Goal: Transaction & Acquisition: Purchase product/service

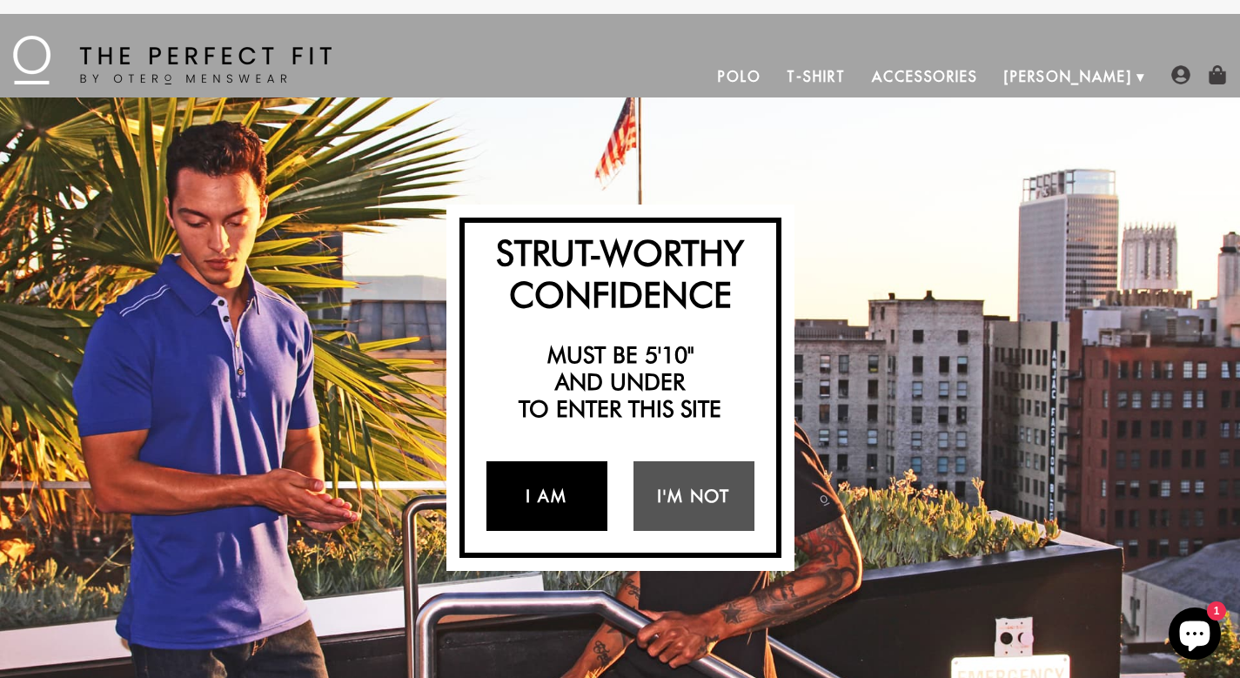
click at [577, 498] on link "I Am" at bounding box center [547, 496] width 121 height 70
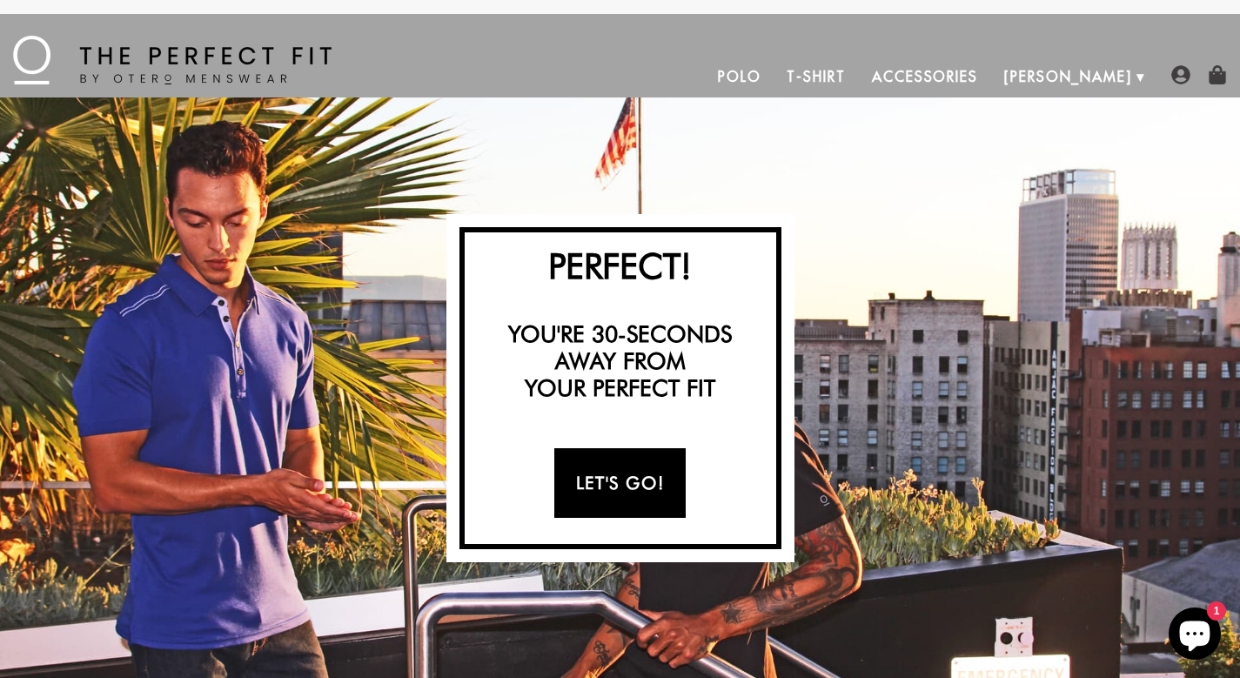
click at [604, 477] on link "Let's Go!" at bounding box center [620, 483] width 131 height 70
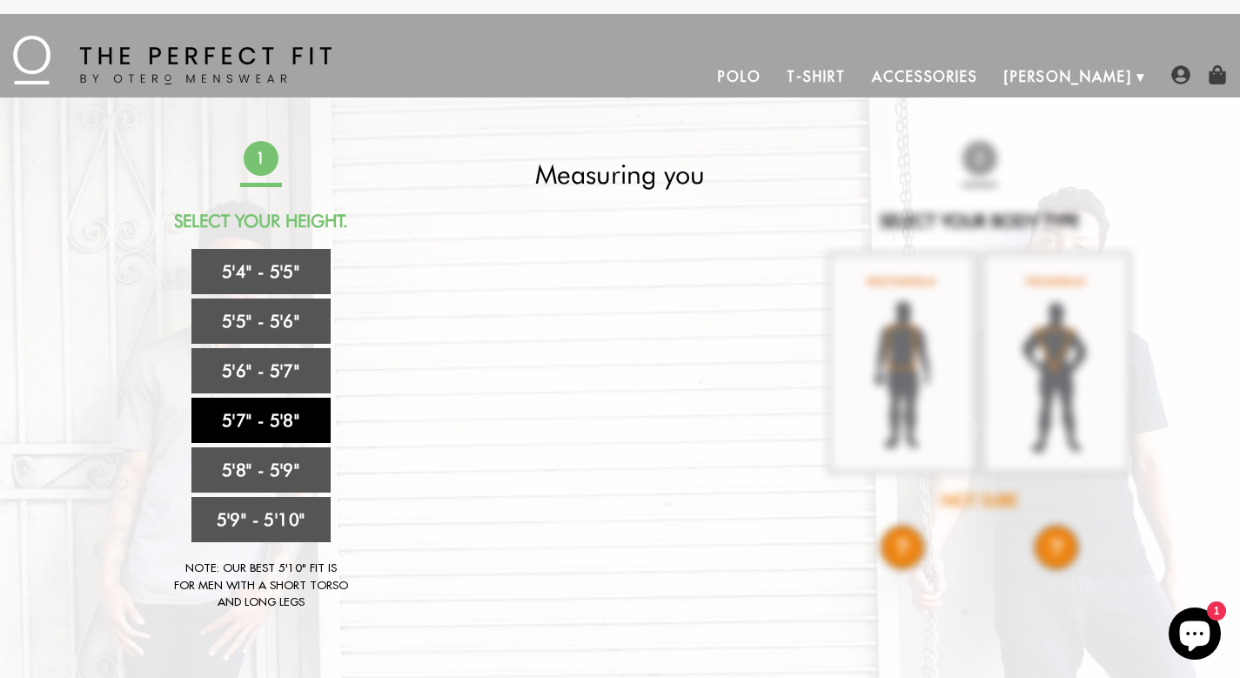
click at [294, 416] on link "5'7" - 5'8"" at bounding box center [261, 420] width 139 height 45
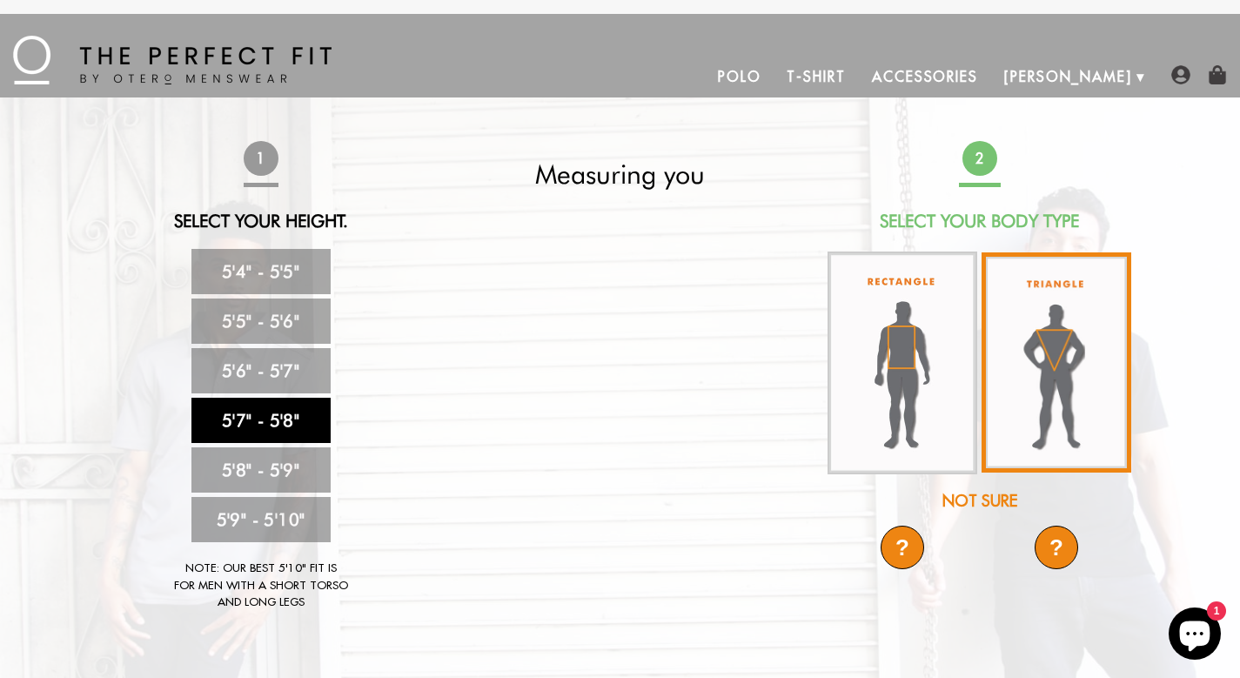
click at [1044, 387] on img at bounding box center [1057, 362] width 150 height 220
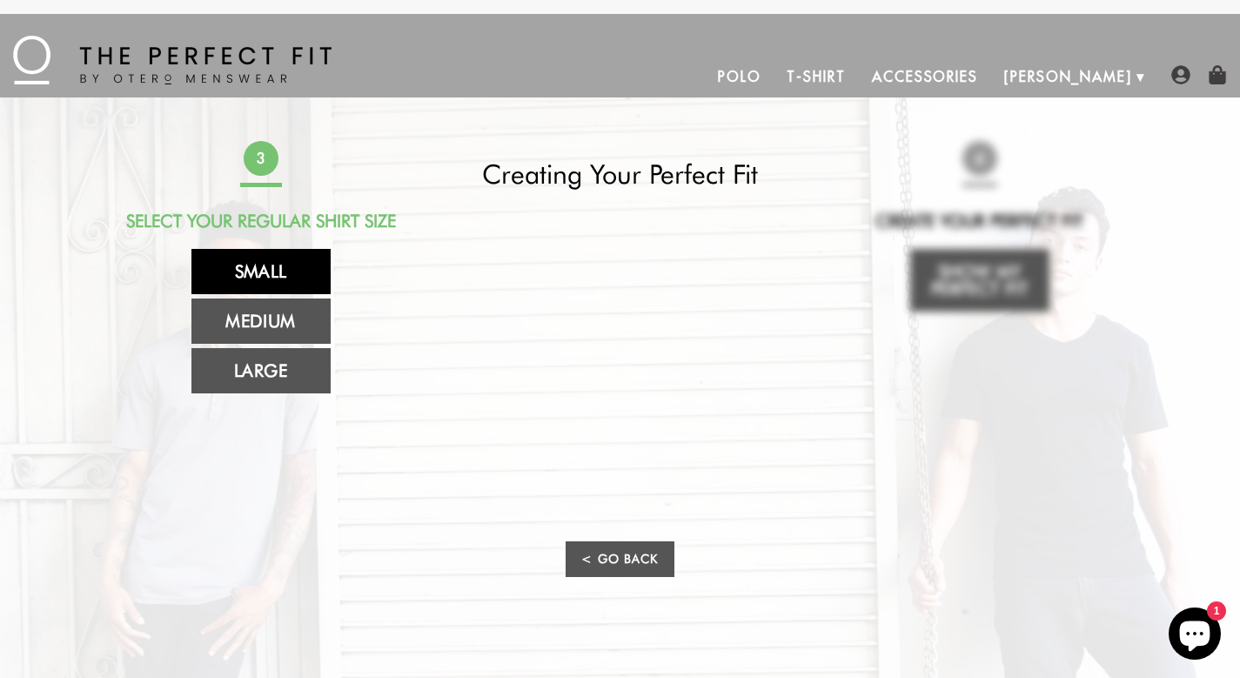
click at [276, 284] on link "Small" at bounding box center [261, 271] width 139 height 45
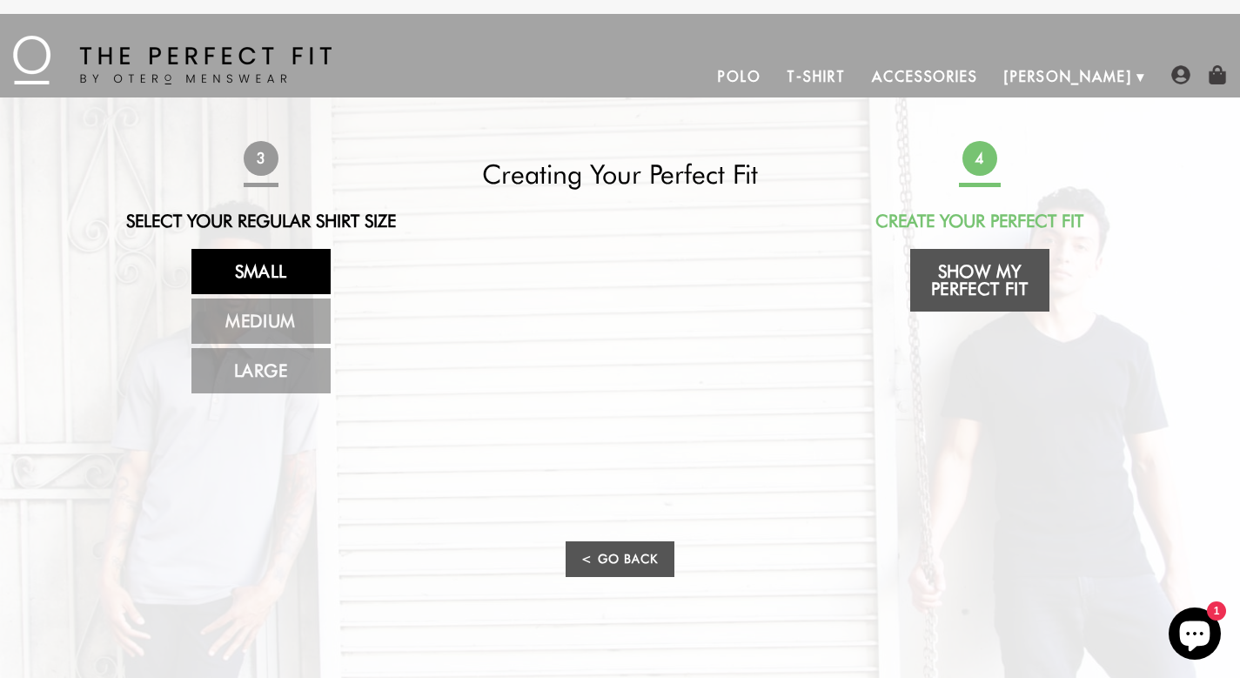
click at [979, 82] on link "Accessories" at bounding box center [925, 77] width 132 height 42
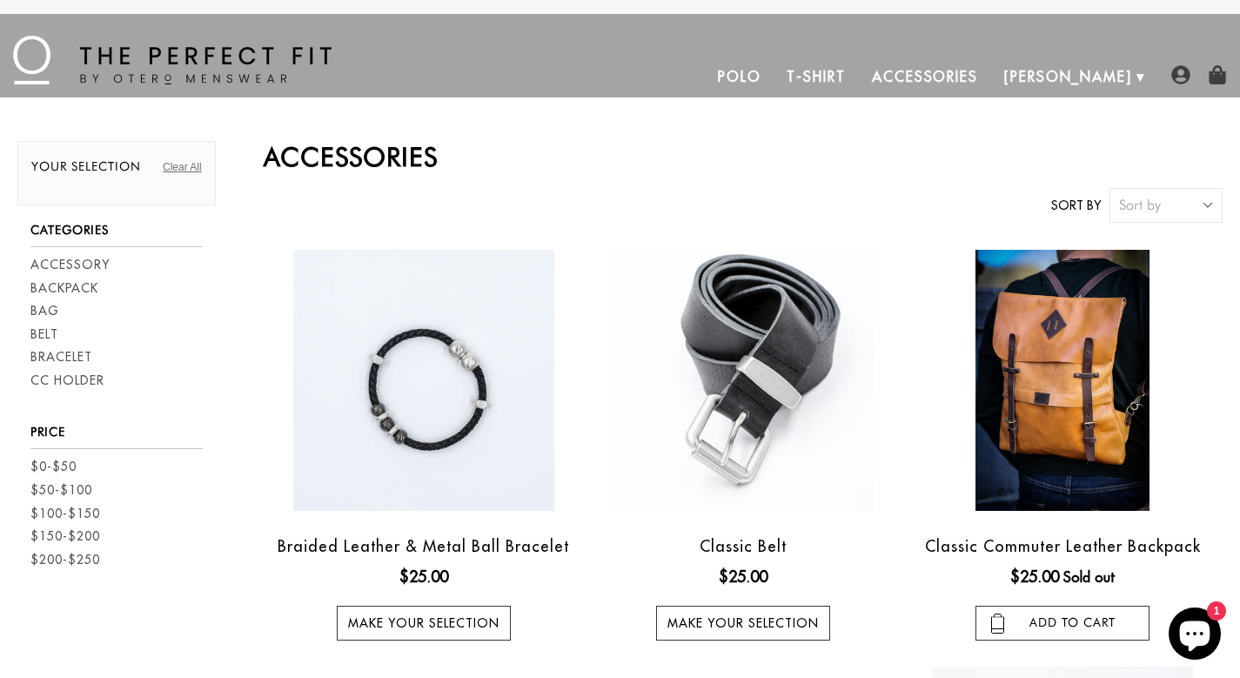
click at [858, 73] on link "T-Shirt" at bounding box center [816, 77] width 84 height 42
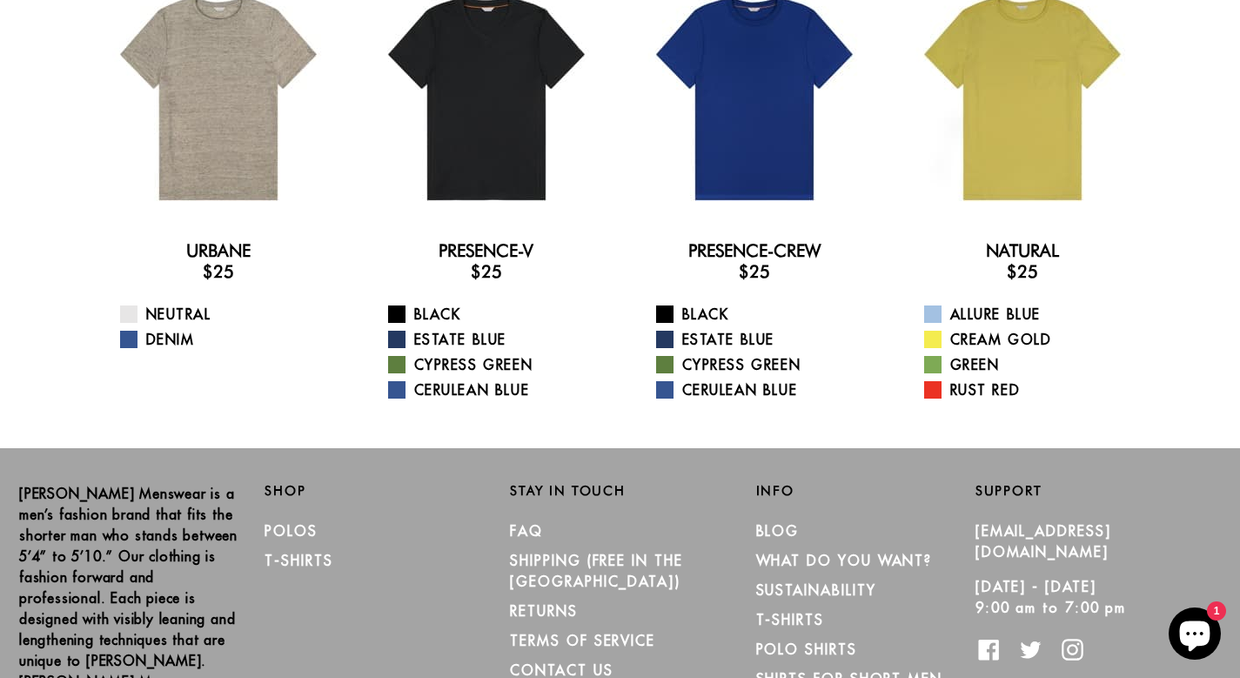
scroll to position [288, 0]
